Goal: Information Seeking & Learning: Learn about a topic

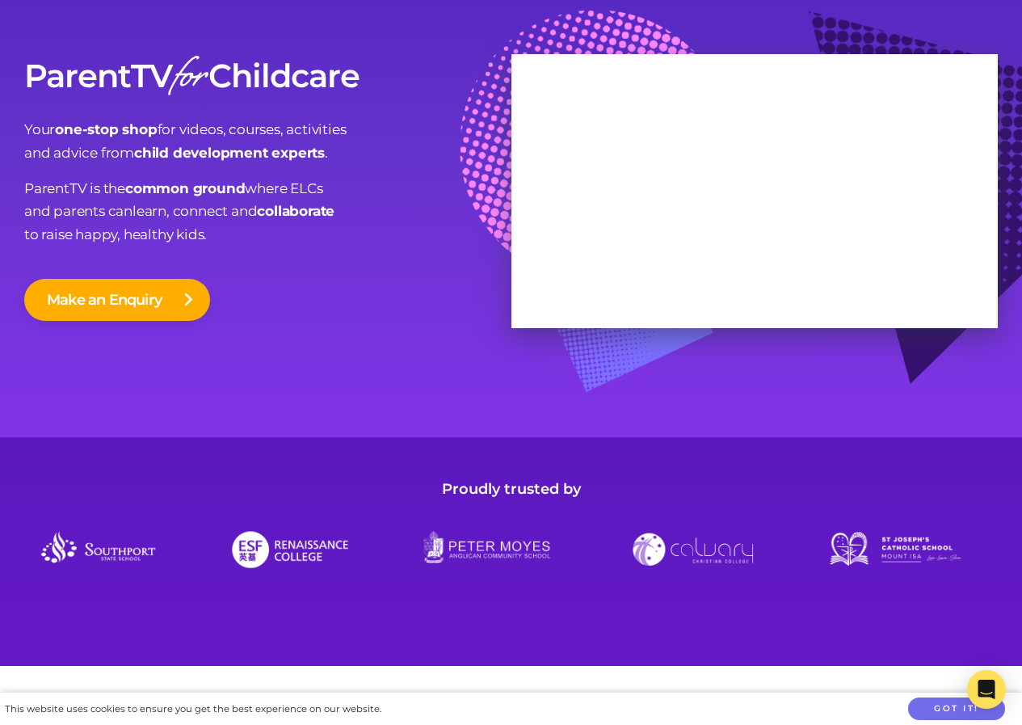
scroll to position [242, 0]
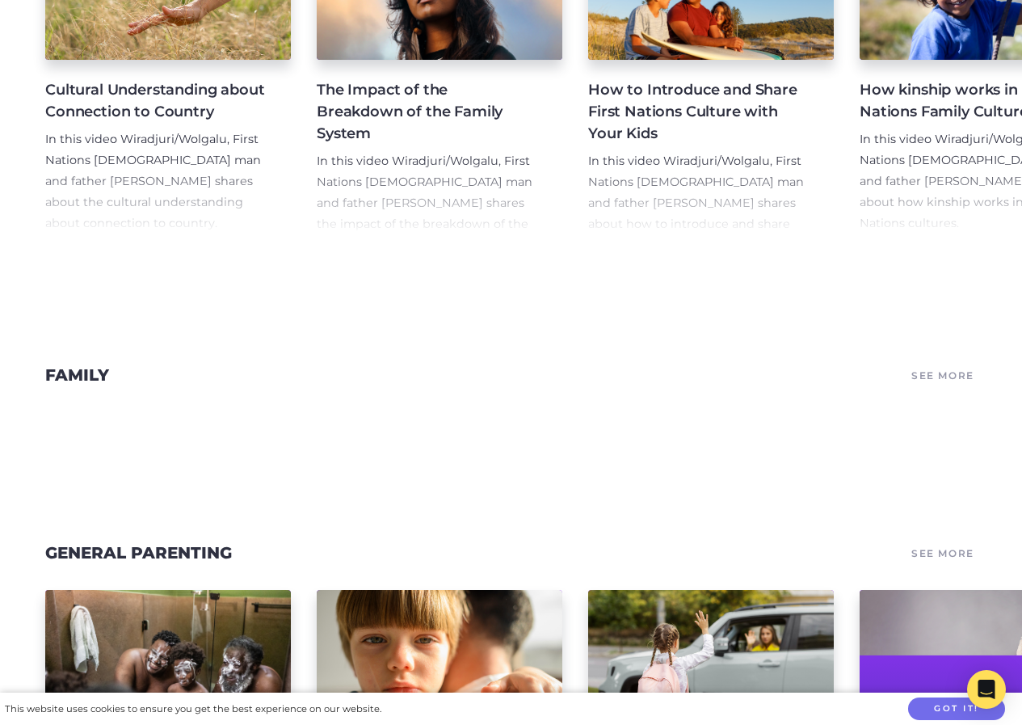
scroll to position [1859, 0]
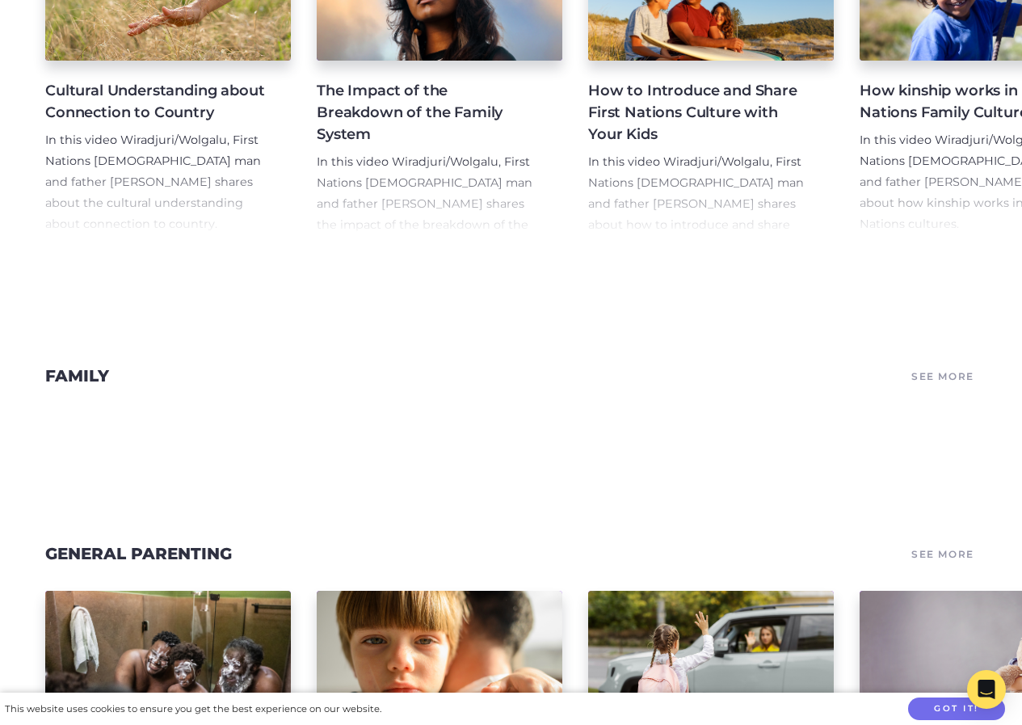
click at [62, 366] on link "Family" at bounding box center [77, 375] width 64 height 19
